Goal: Navigation & Orientation: Understand site structure

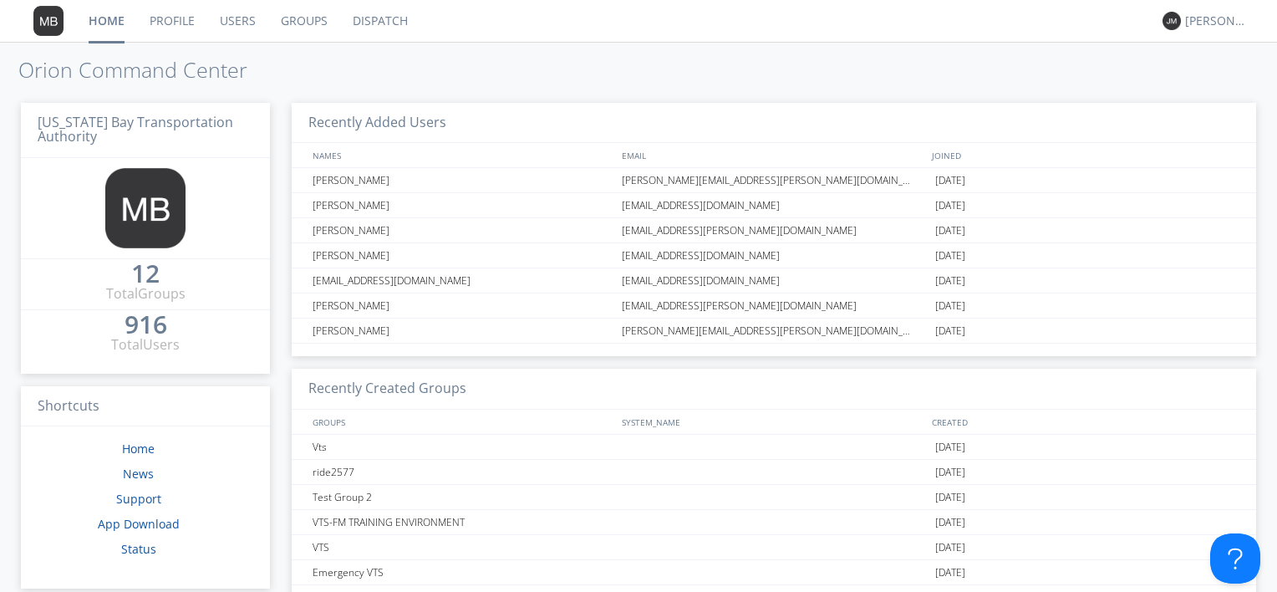
click at [384, 15] on link "Dispatch" at bounding box center [380, 21] width 80 height 42
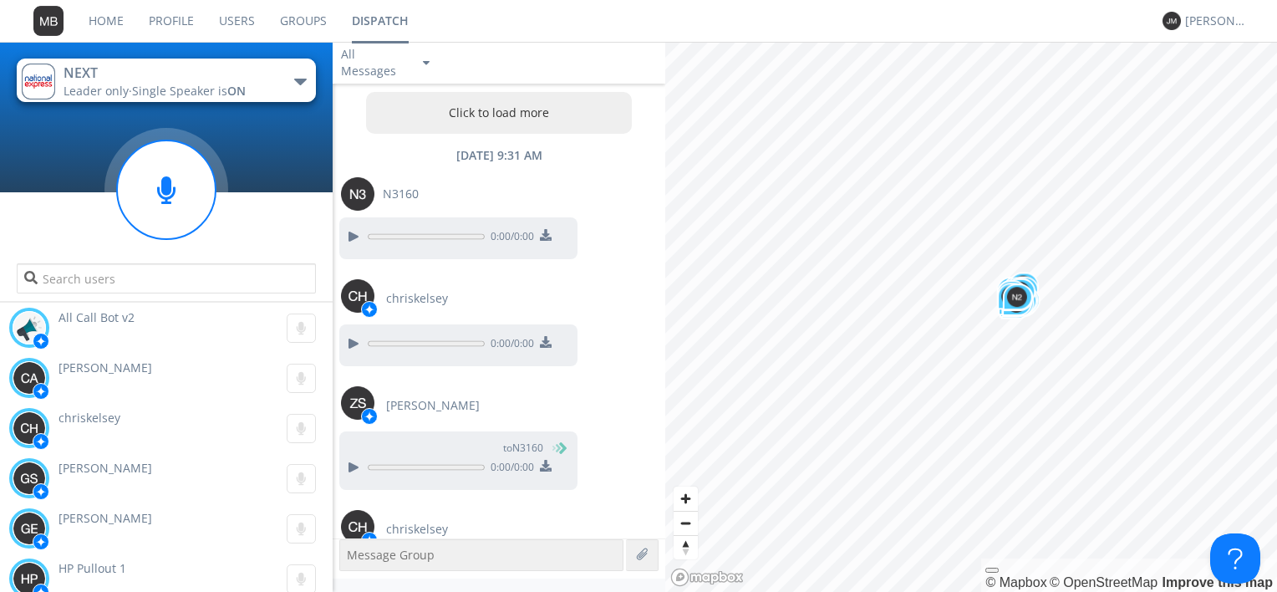
click at [313, 15] on link "Groups" at bounding box center [303, 21] width 72 height 42
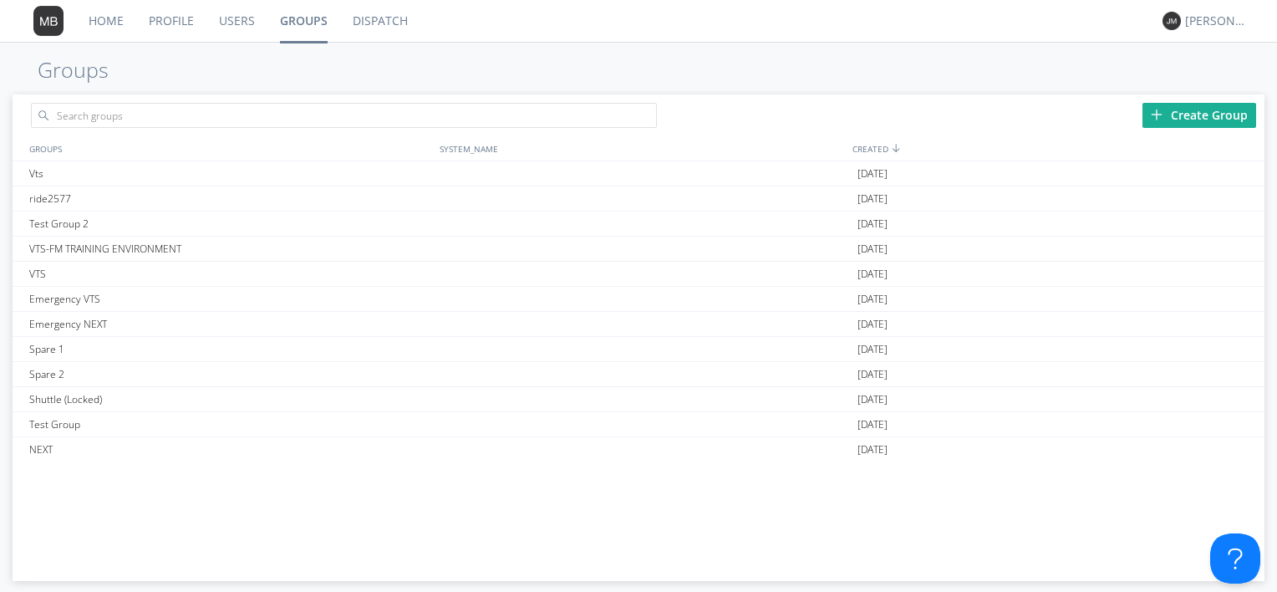
click at [224, 23] on link "Users" at bounding box center [236, 21] width 61 height 42
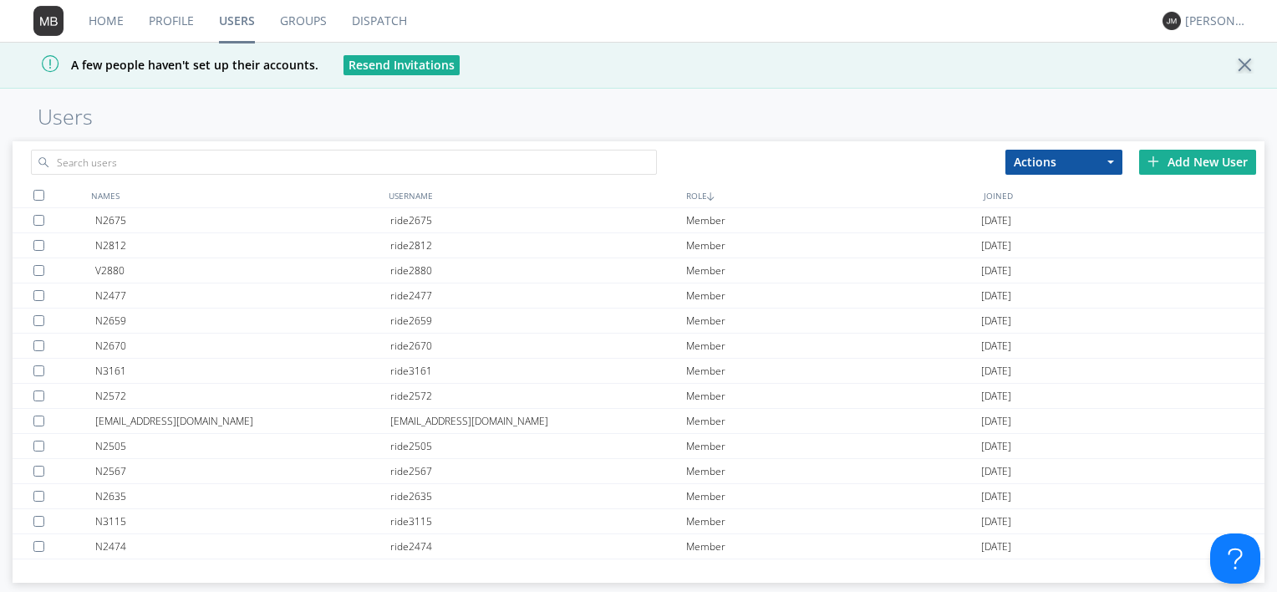
click at [175, 28] on link "Profile" at bounding box center [171, 21] width 70 height 42
